Goal: Information Seeking & Learning: Check status

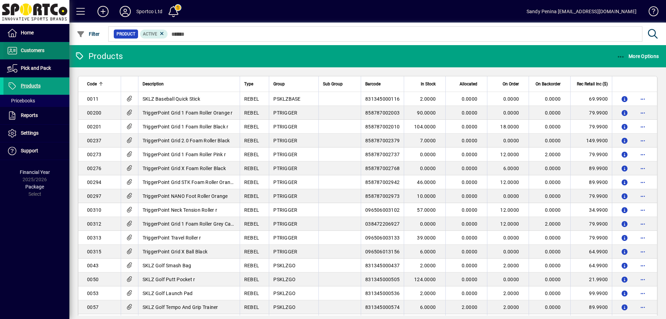
click at [32, 51] on span "Customers" at bounding box center [33, 51] width 24 height 6
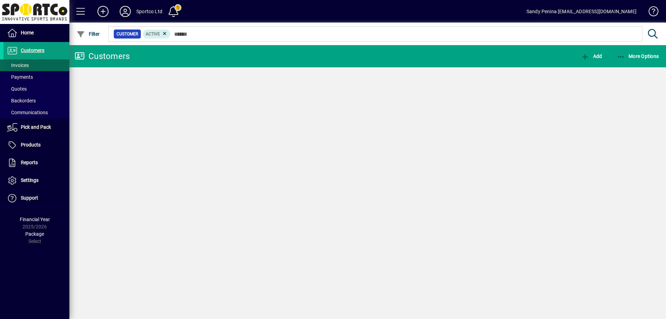
click at [21, 66] on span "Invoices" at bounding box center [18, 65] width 22 height 6
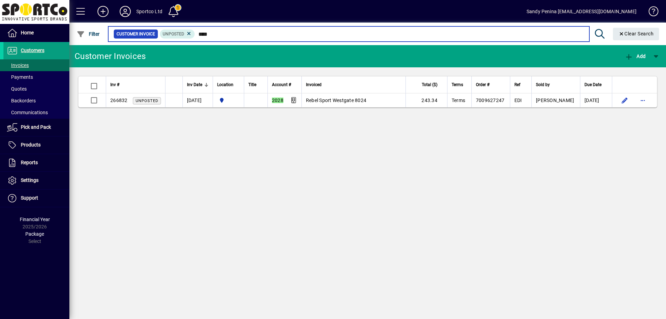
type input "****"
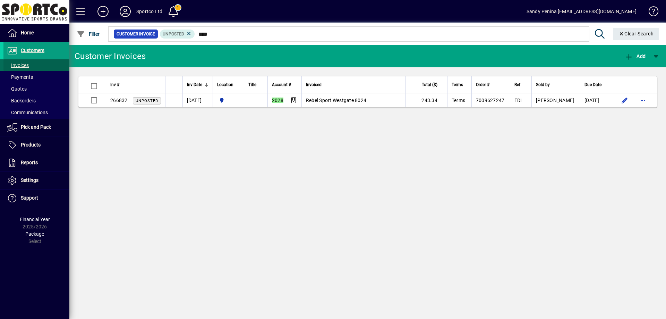
click at [21, 66] on span "Invoices" at bounding box center [18, 65] width 22 height 6
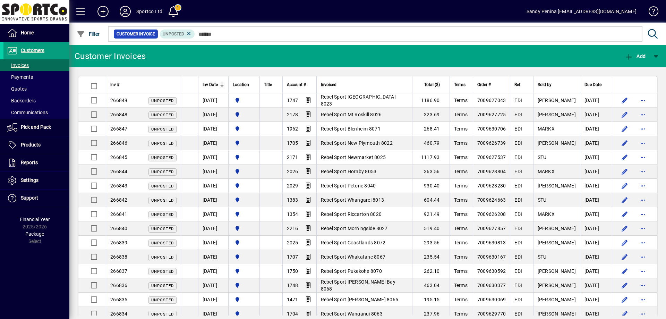
click at [21, 66] on span "Invoices" at bounding box center [18, 65] width 22 height 6
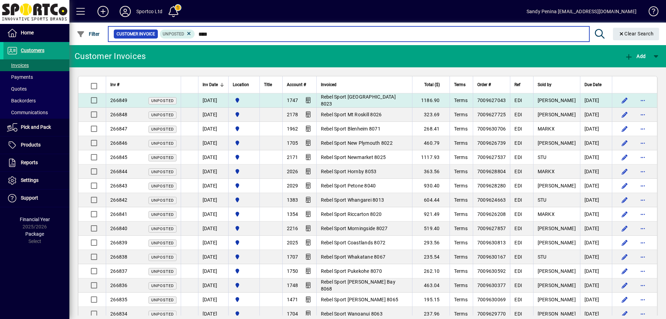
type input "****"
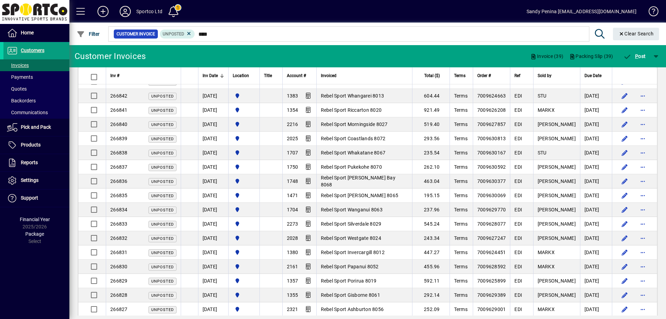
scroll to position [173, 0]
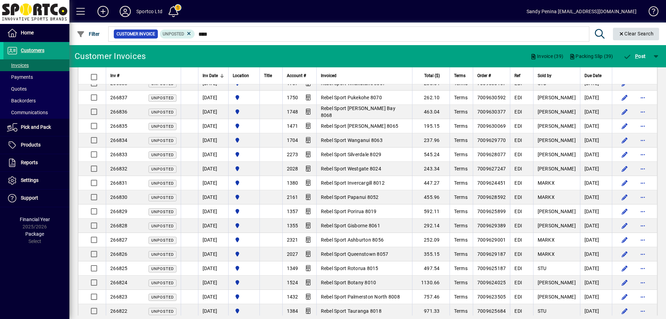
click at [633, 31] on span "Clear Search" at bounding box center [636, 34] width 35 height 6
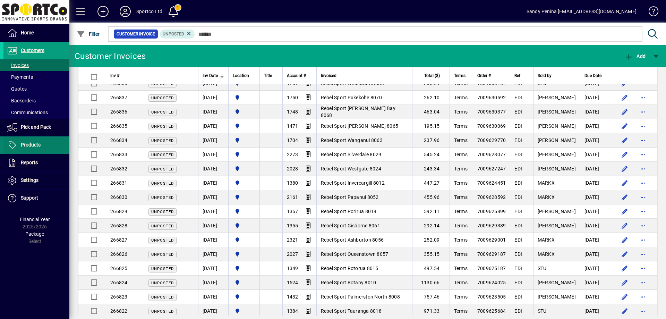
click at [34, 141] on span "Products" at bounding box center [21, 145] width 37 height 8
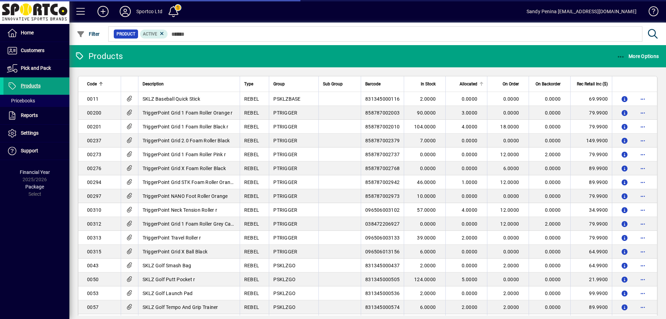
click at [460, 83] on span "Allocated" at bounding box center [469, 84] width 18 height 8
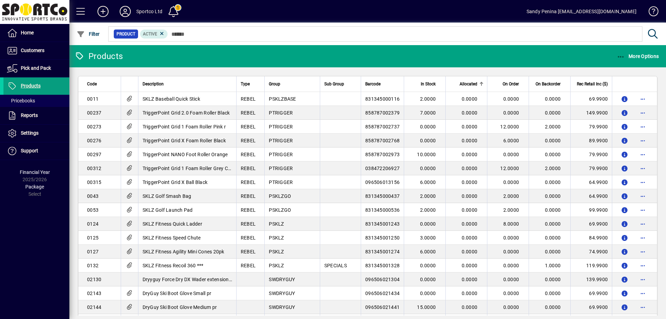
click at [460, 83] on span "Allocated" at bounding box center [469, 84] width 18 height 8
